Goal: Book appointment/travel/reservation

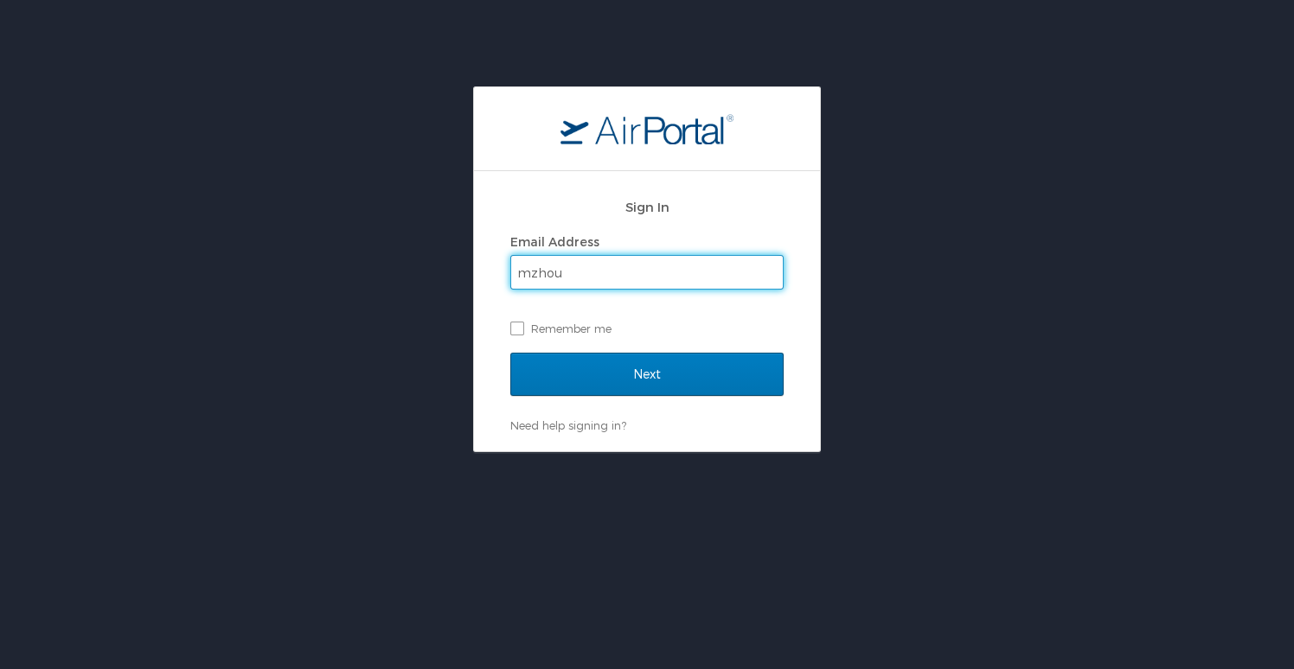
type input "[EMAIL_ADDRESS][DOMAIN_NAME]"
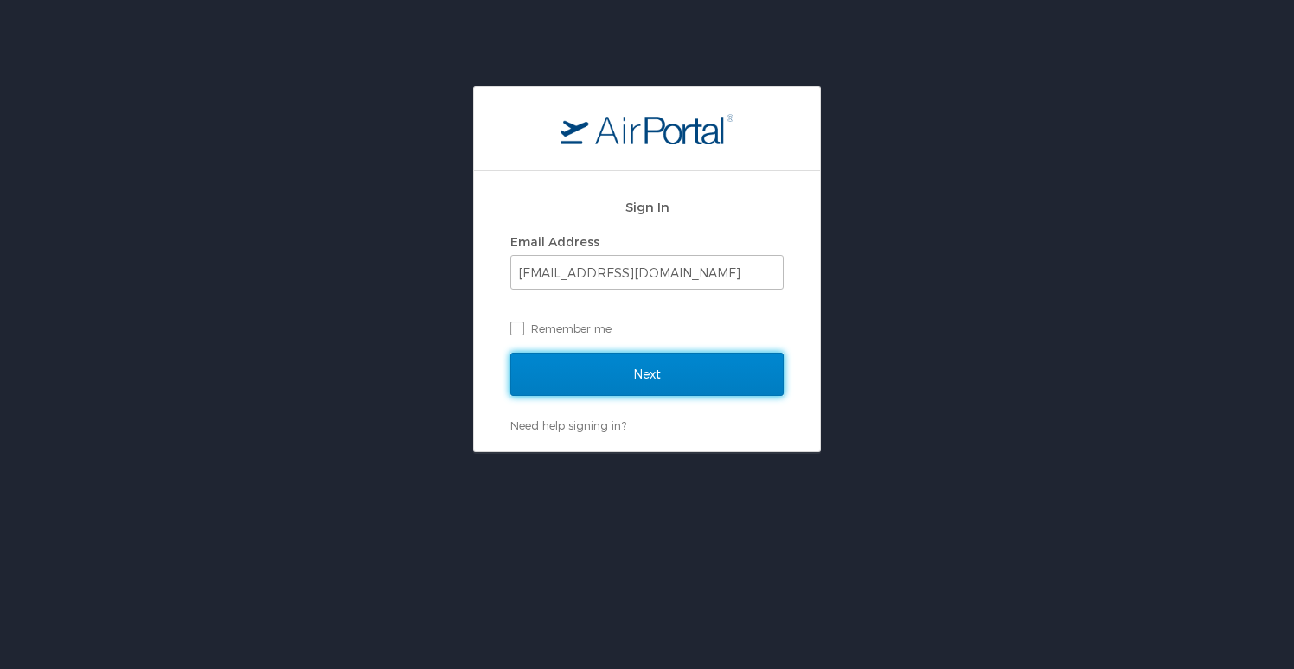
click at [667, 371] on input "Next" at bounding box center [646, 374] width 273 height 43
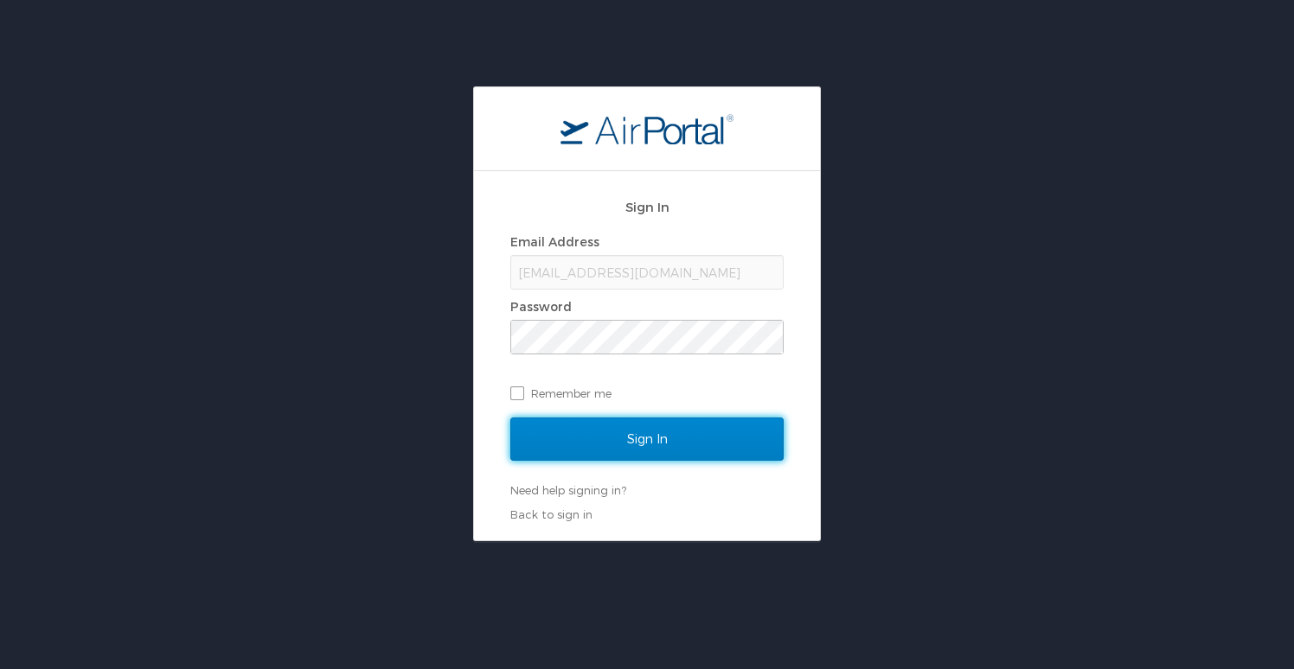
click at [682, 445] on input "Sign In" at bounding box center [646, 439] width 273 height 43
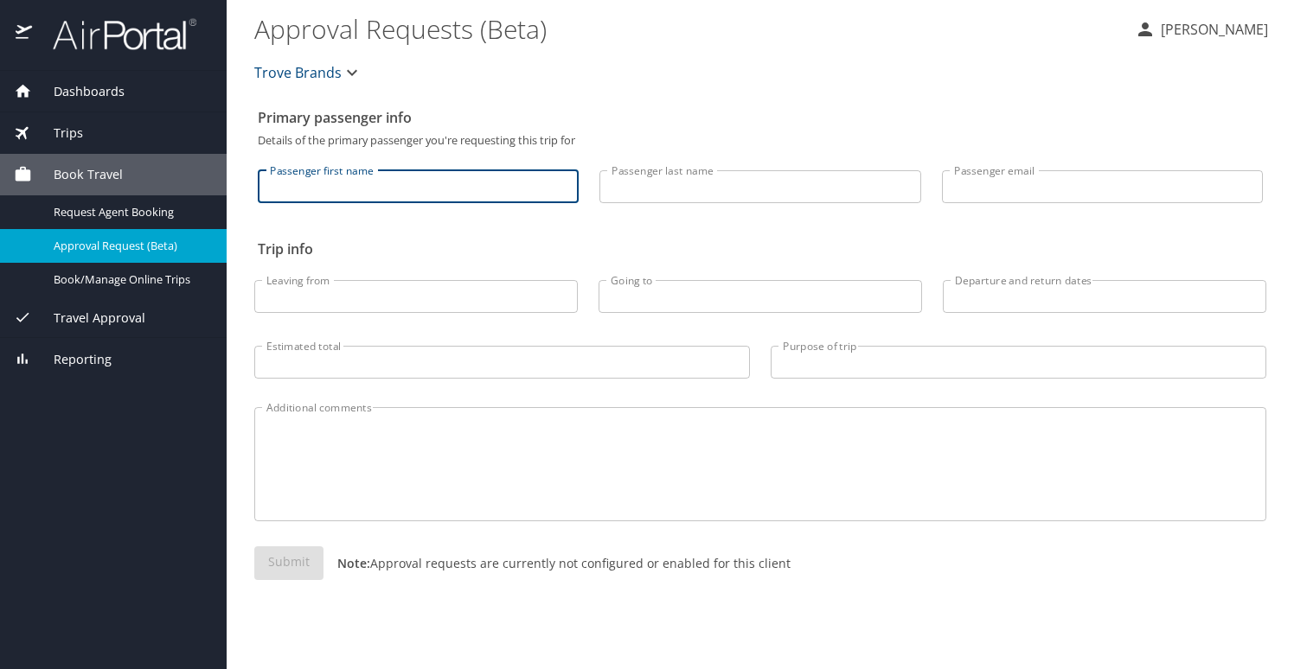
click at [471, 190] on input "Passenger first name" at bounding box center [418, 186] width 321 height 33
click at [113, 174] on span "Book Travel" at bounding box center [77, 174] width 91 height 19
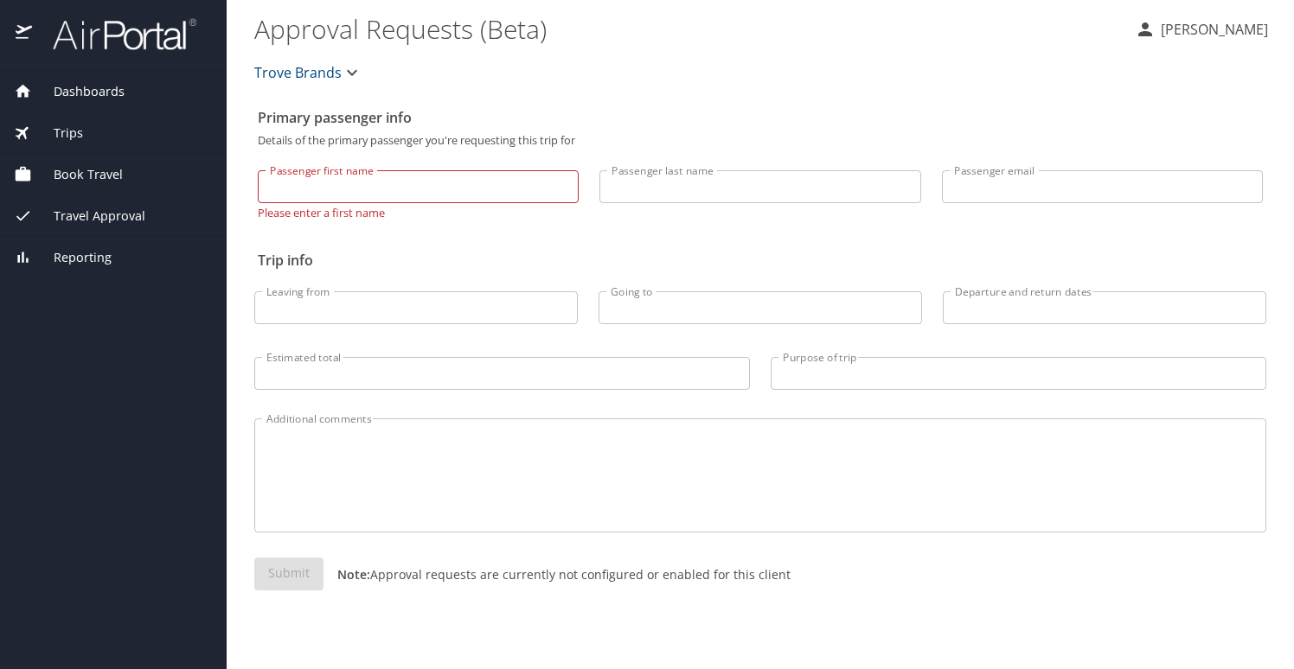
click at [112, 177] on span "Book Travel" at bounding box center [77, 174] width 91 height 19
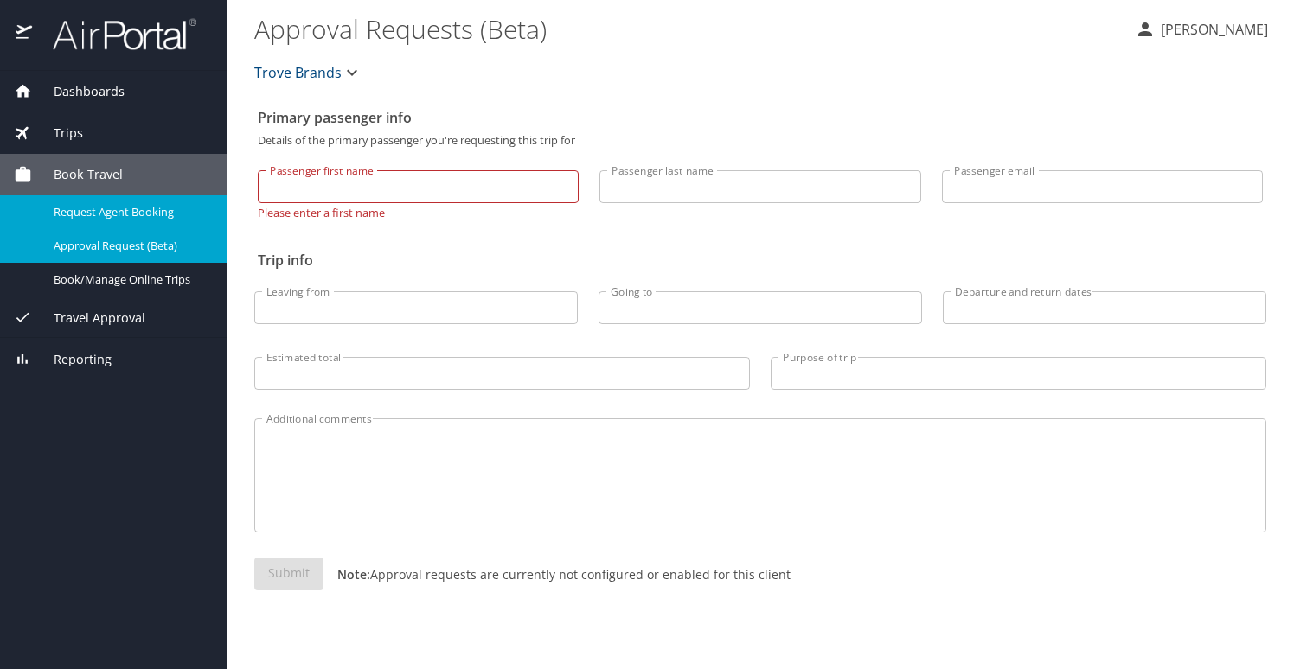
click at [122, 211] on span "Request Agent Booking" at bounding box center [130, 212] width 152 height 16
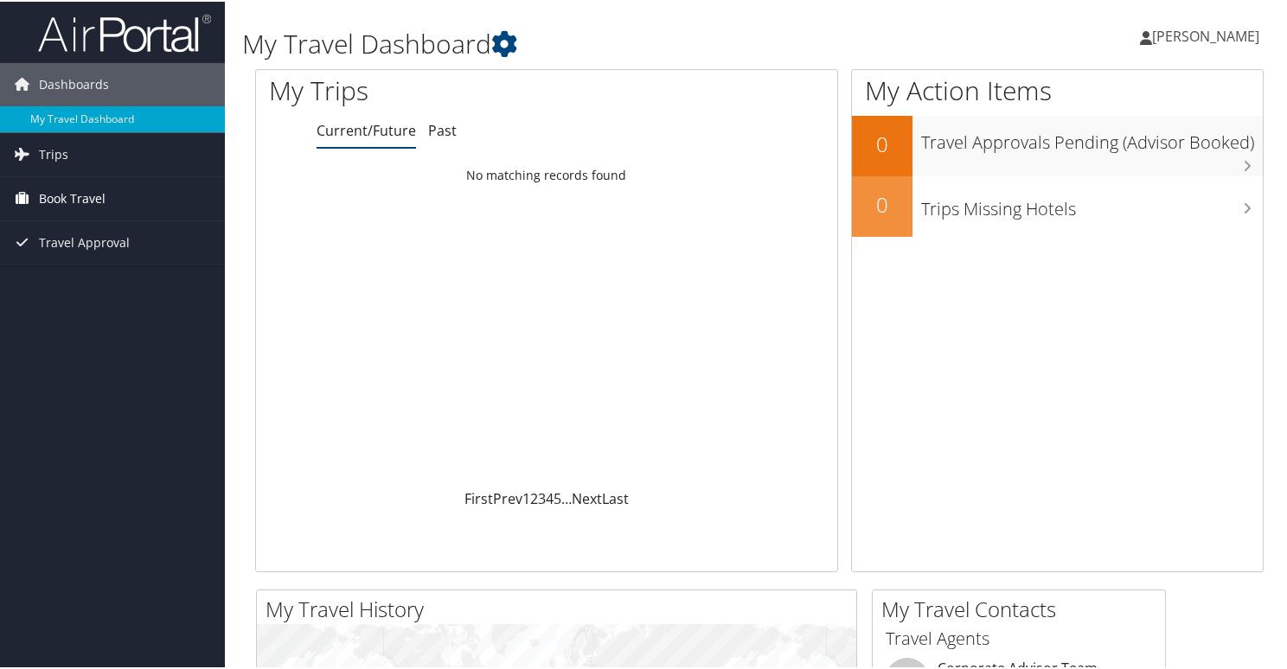
click at [65, 198] on span "Book Travel" at bounding box center [72, 197] width 67 height 43
click at [77, 196] on span "Book Travel" at bounding box center [72, 197] width 67 height 43
click at [75, 194] on span "Book Travel" at bounding box center [72, 197] width 67 height 43
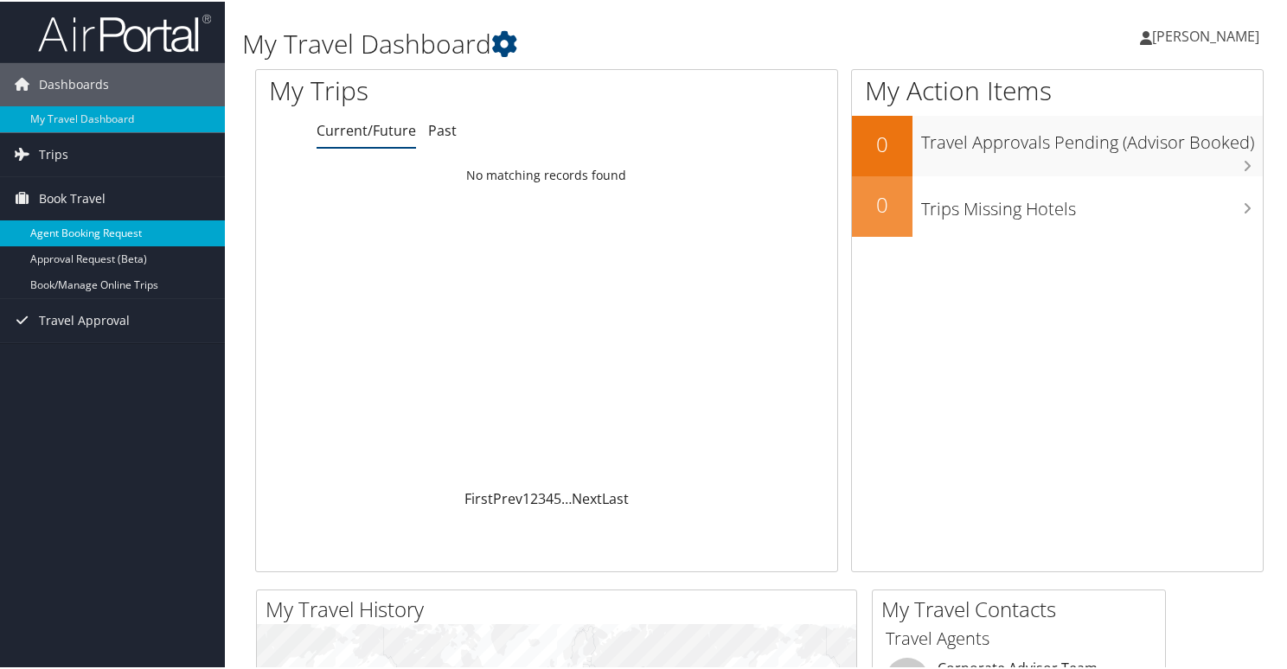
click at [86, 236] on link "Agent Booking Request" at bounding box center [112, 232] width 225 height 26
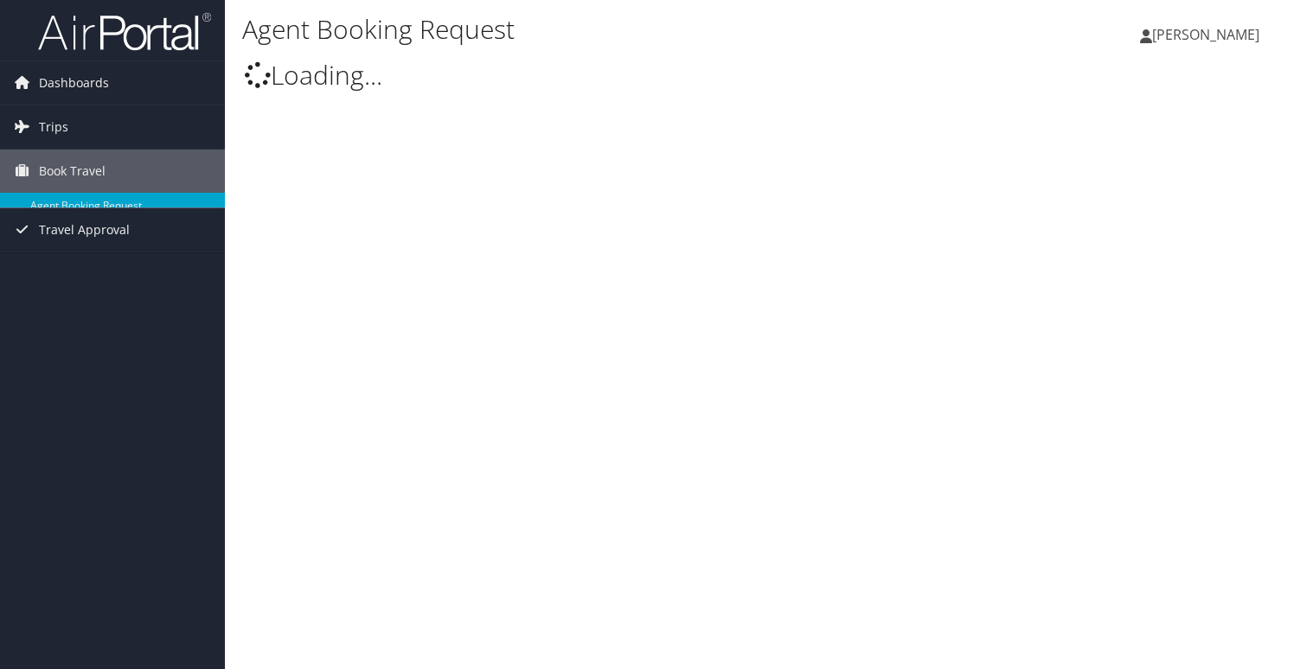
type input "[PERSON_NAME]"
select select "[EMAIL_ADDRESS][DOMAIN_NAME]"
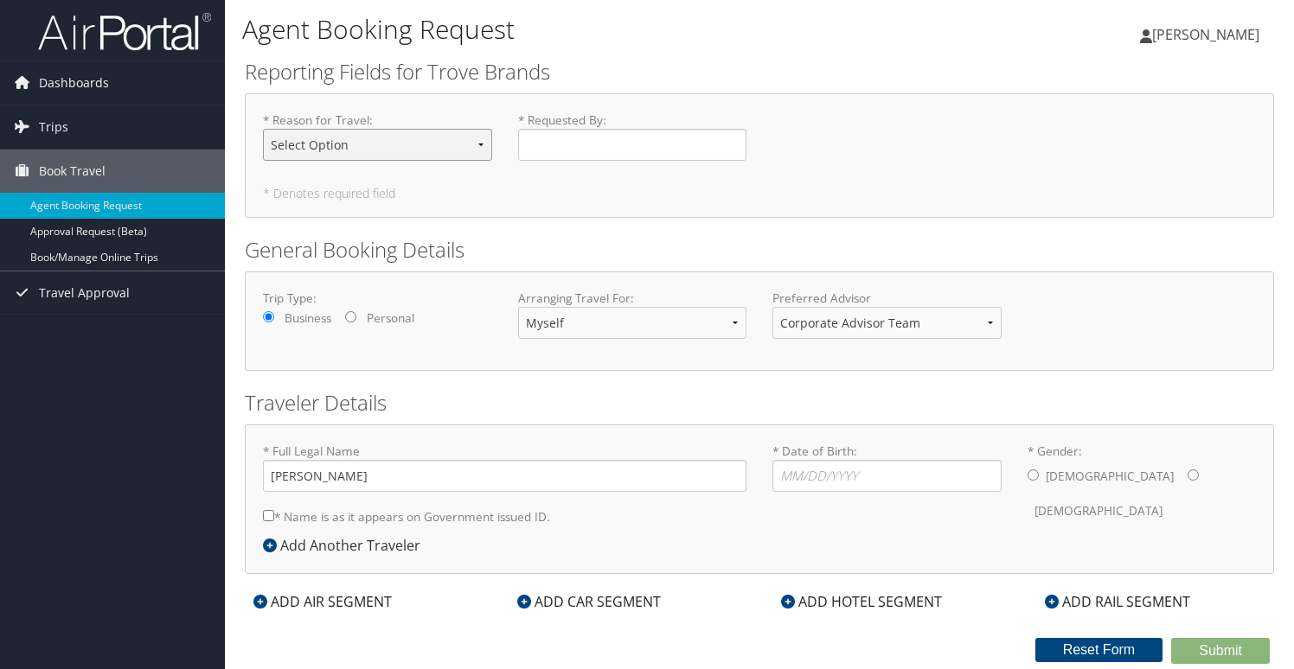
click at [365, 144] on select "Select Option Business Travel Conference Guest Tradeshow" at bounding box center [377, 145] width 229 height 32
click at [263, 129] on select "Select Option Business Travel Conference Guest Tradeshow" at bounding box center [377, 145] width 229 height 32
click at [376, 150] on select "Select Option Business Travel Conference Guest Tradeshow" at bounding box center [377, 145] width 229 height 32
select select "Tradeshow"
click at [263, 129] on select "Select Option Business Travel Conference Guest Tradeshow" at bounding box center [377, 145] width 229 height 32
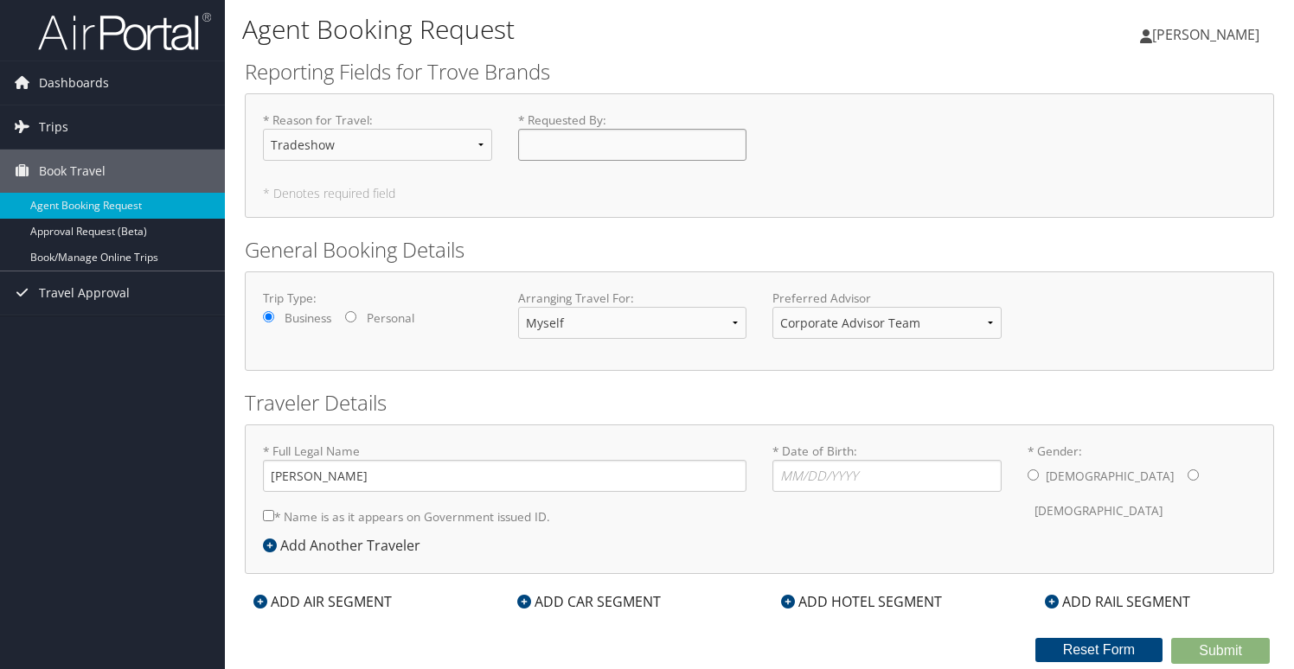
click at [576, 144] on input "* Requested By : Required" at bounding box center [632, 145] width 229 height 32
type input "Mary zhou"
click at [50, 119] on span "Trips" at bounding box center [53, 127] width 29 height 43
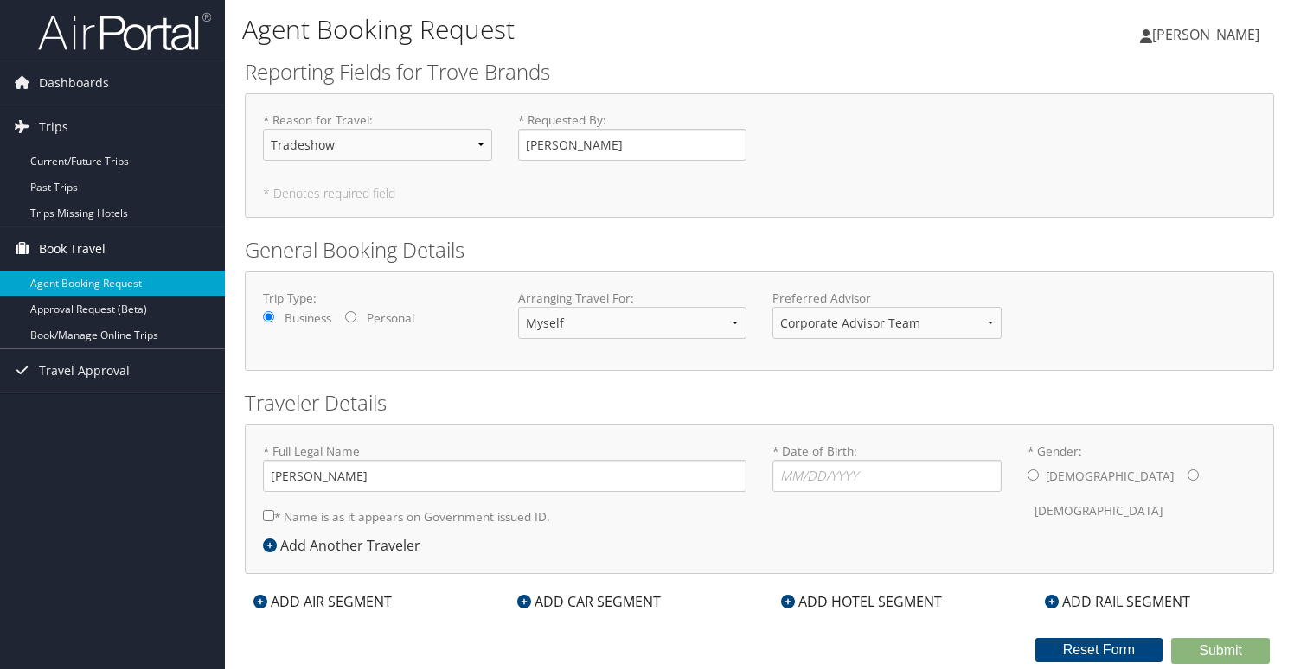
click at [79, 242] on span "Book Travel" at bounding box center [72, 248] width 67 height 43
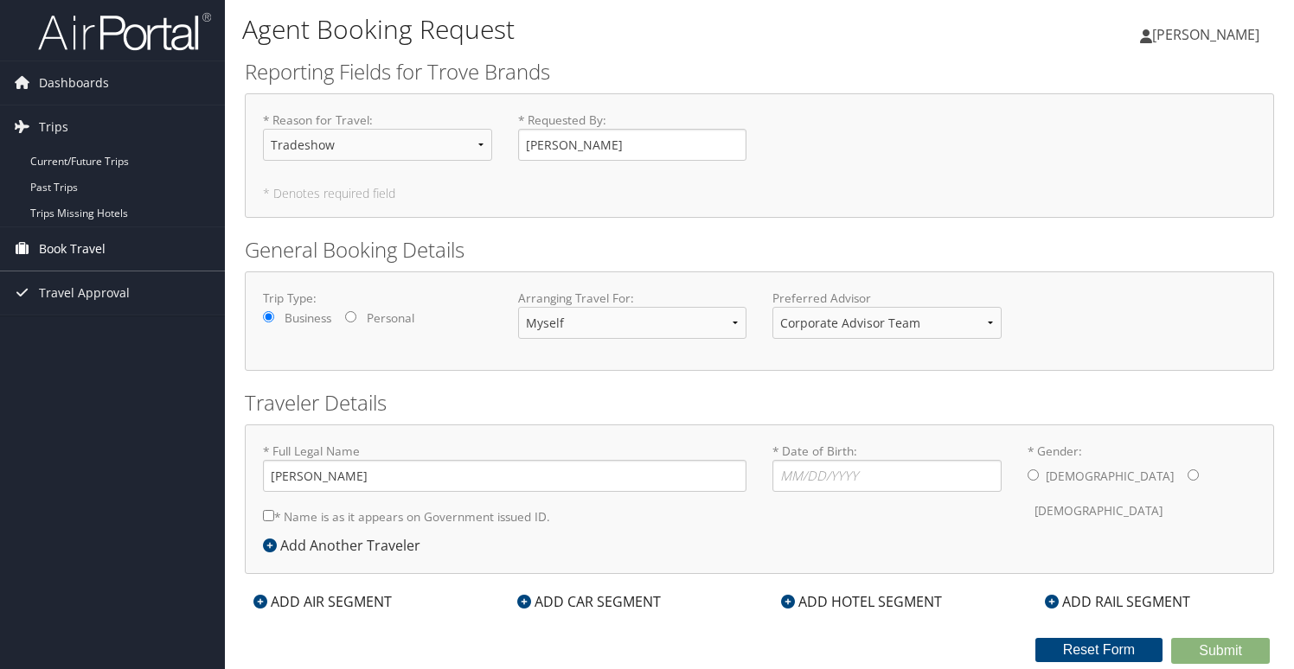
click at [78, 247] on span "Book Travel" at bounding box center [72, 248] width 67 height 43
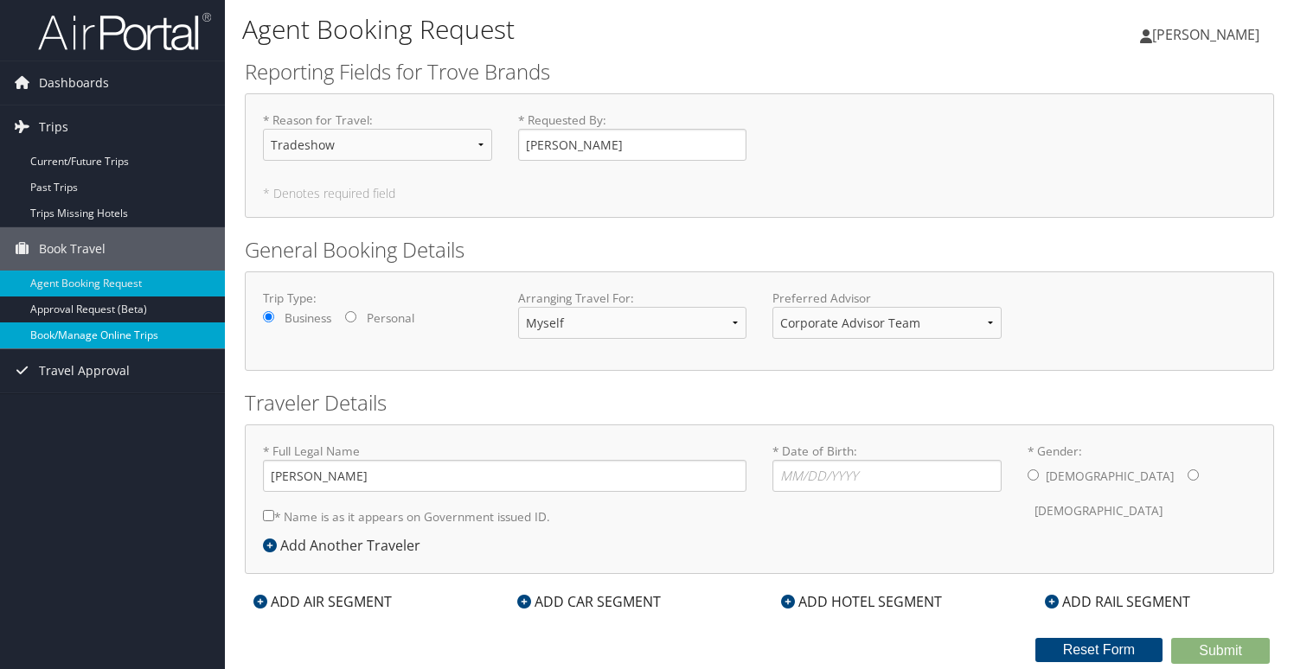
click at [151, 336] on link "Book/Manage Online Trips" at bounding box center [112, 336] width 225 height 26
